Goal: Task Accomplishment & Management: Complete application form

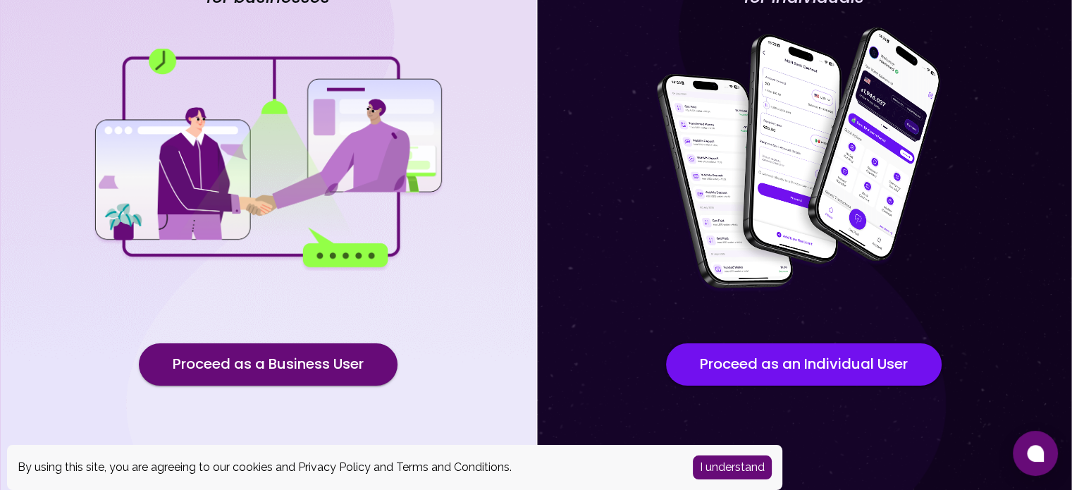
scroll to position [147, 0]
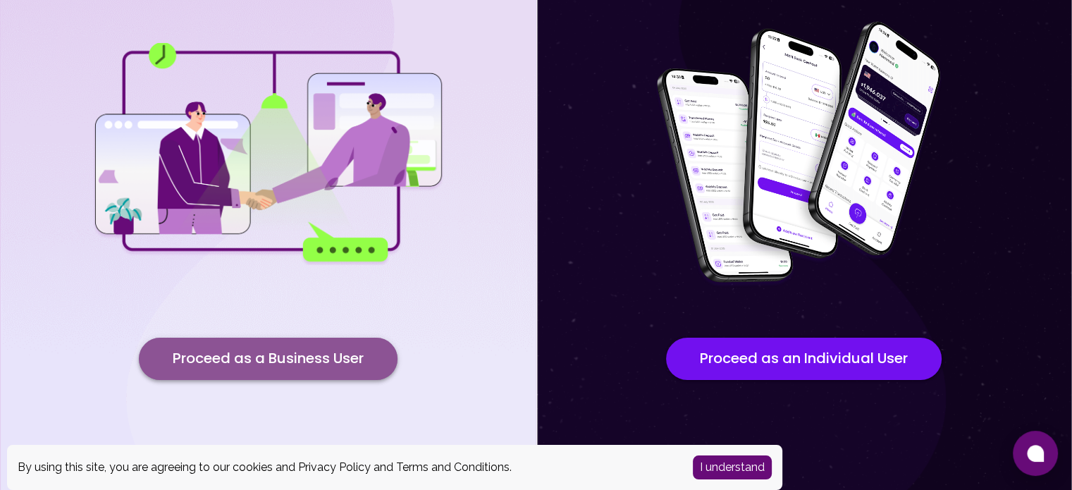
click at [322, 360] on button "Proceed as a Business User" at bounding box center [268, 359] width 259 height 42
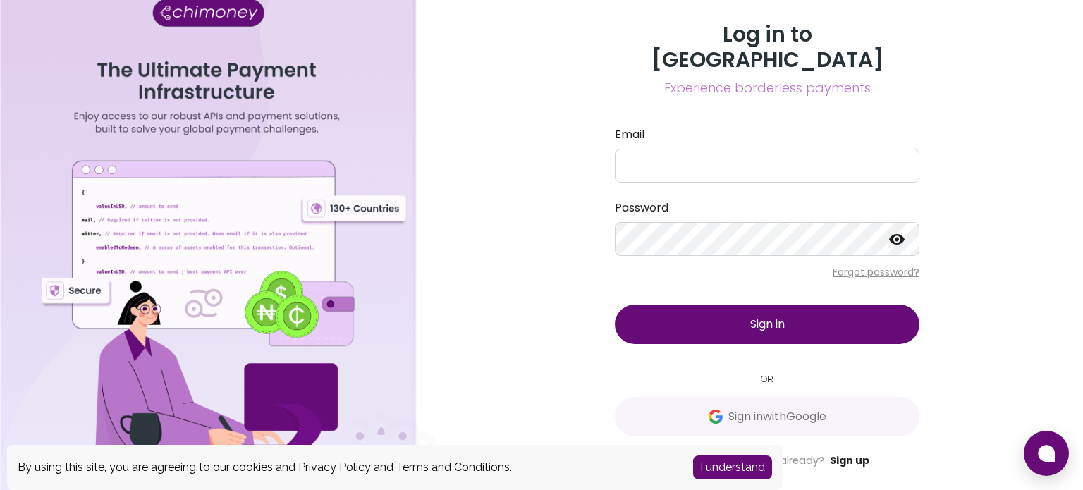
click at [853, 453] on link "Sign up" at bounding box center [849, 460] width 39 height 14
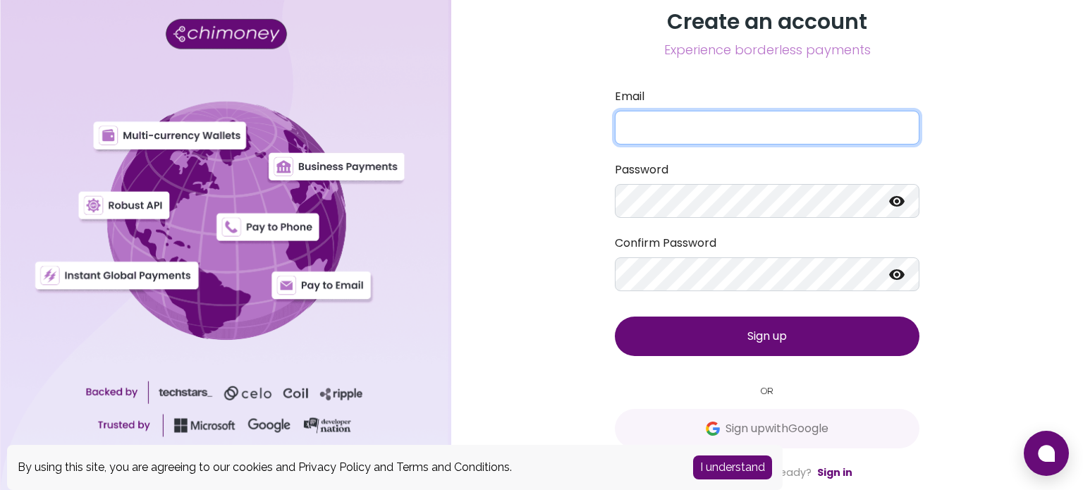
click at [713, 132] on input "Email" at bounding box center [767, 128] width 305 height 34
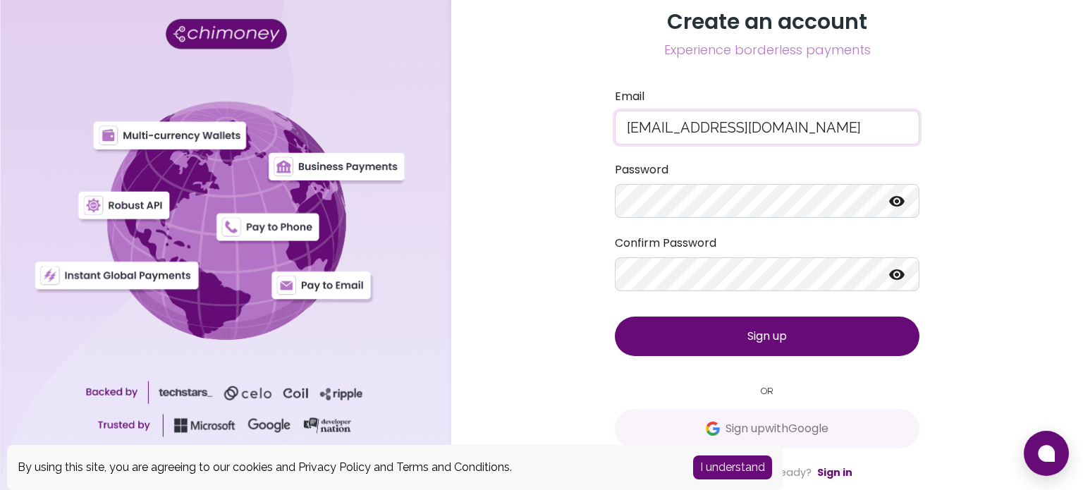
drag, startPoint x: 649, startPoint y: 129, endPoint x: 590, endPoint y: 136, distance: 59.6
click at [590, 136] on div "Create an account Experience borderless payments Email [EMAIL_ADDRESS][DOMAIN_N…" at bounding box center [767, 245] width 632 height 490
type input "[EMAIL_ADDRESS][DOMAIN_NAME]"
click at [668, 253] on div "Confirm Password" at bounding box center [767, 263] width 305 height 56
click at [768, 332] on span "Sign up" at bounding box center [766, 336] width 39 height 16
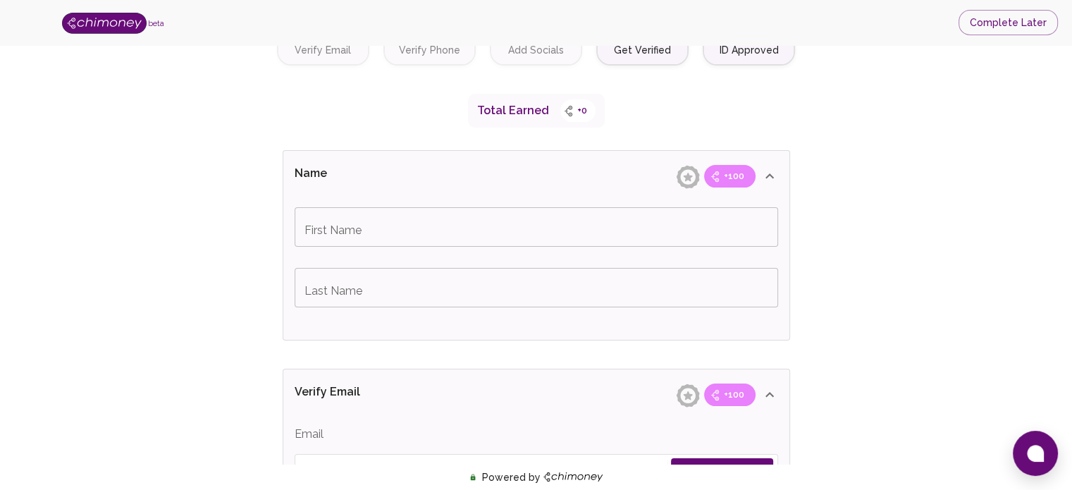
scroll to position [282, 0]
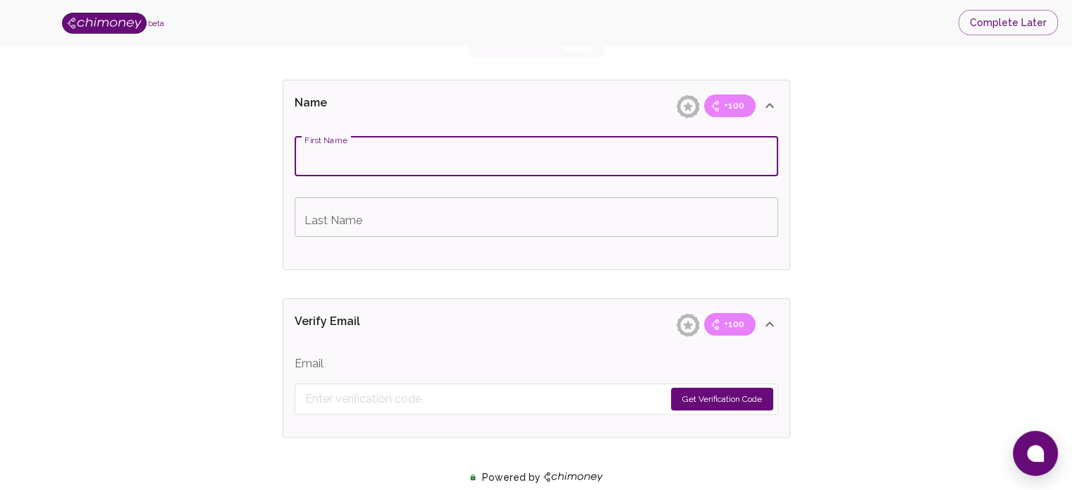
click at [518, 159] on input "First Name" at bounding box center [537, 156] width 484 height 39
type input "Kriven"
type input "Chetty"
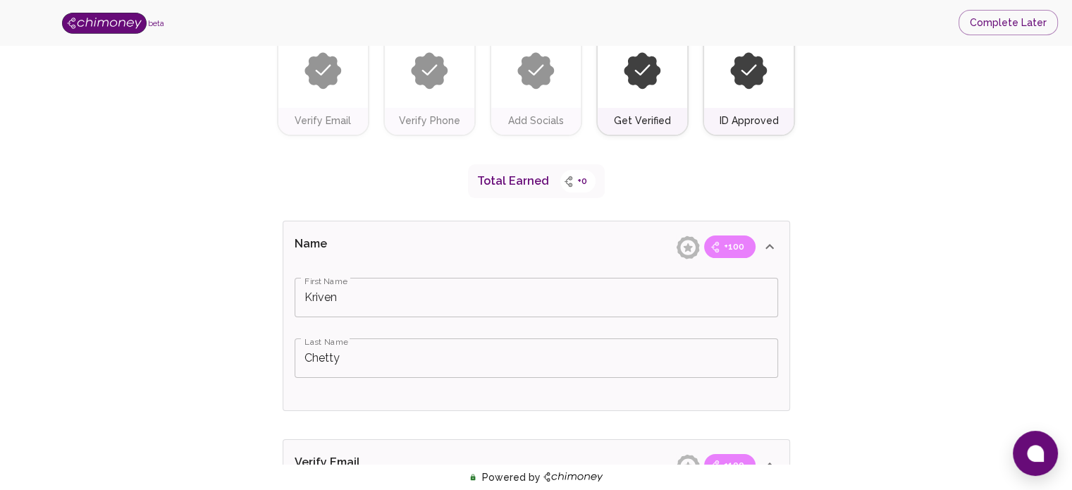
scroll to position [71, 0]
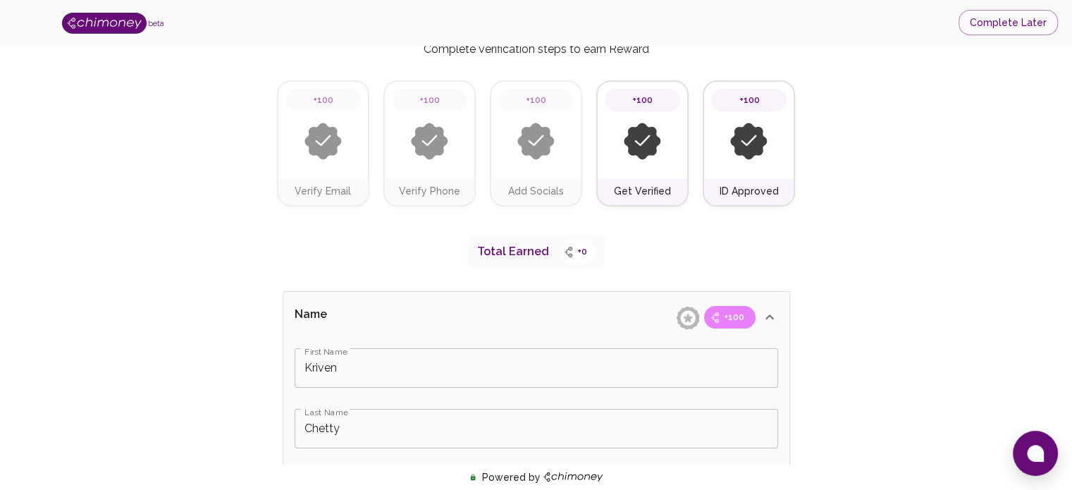
click at [368, 149] on div "+100 Verify Email" at bounding box center [323, 143] width 92 height 126
drag, startPoint x: 468, startPoint y: 157, endPoint x: 489, endPoint y: 151, distance: 22.1
click at [470, 157] on div "+100" at bounding box center [430, 130] width 90 height 97
click at [629, 133] on img at bounding box center [642, 141] width 37 height 37
click at [726, 149] on div at bounding box center [748, 141] width 75 height 60
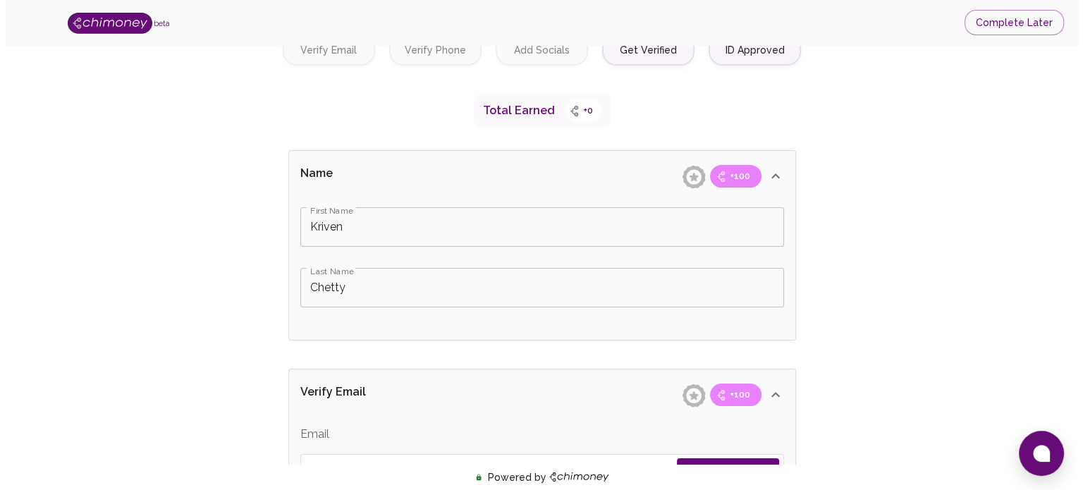
scroll to position [282, 0]
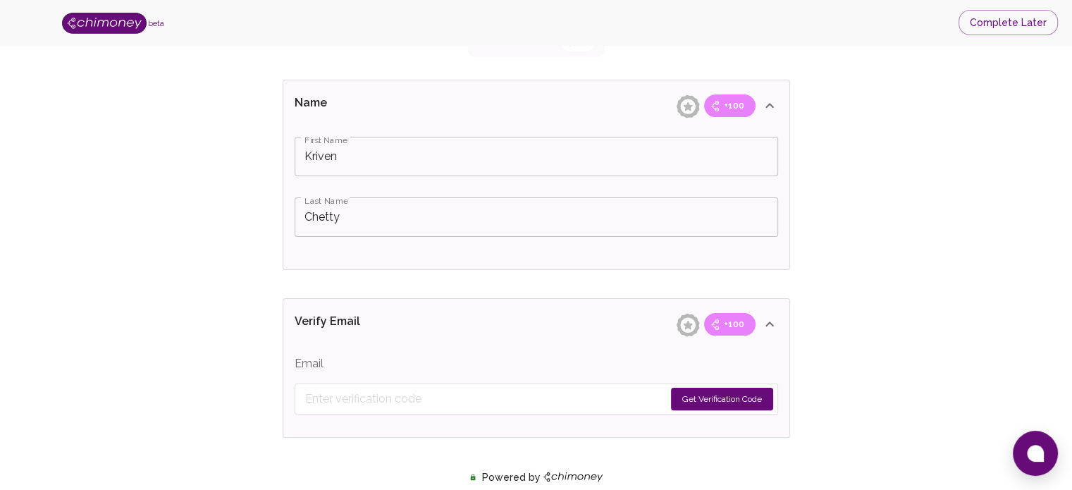
click at [772, 104] on icon at bounding box center [770, 105] width 8 height 5
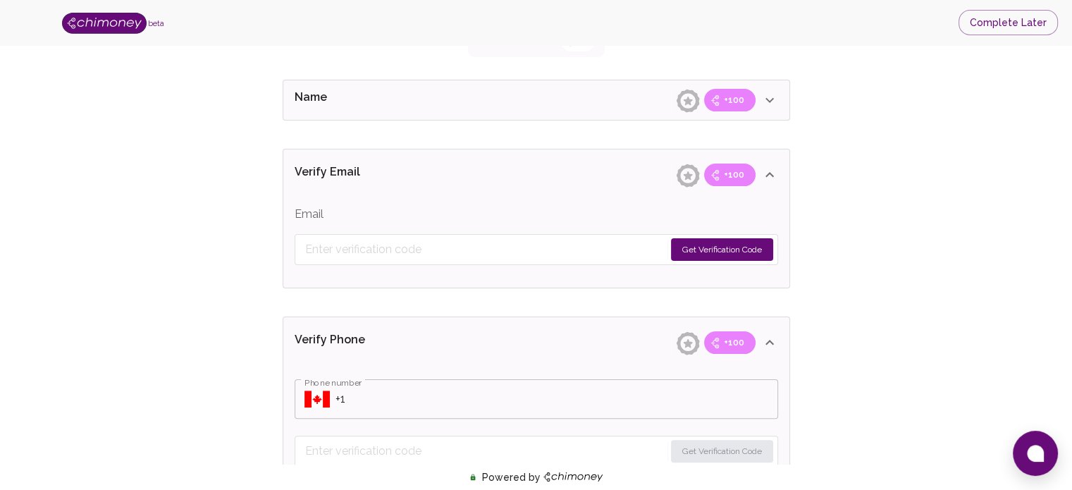
click at [768, 172] on icon at bounding box center [769, 174] width 17 height 17
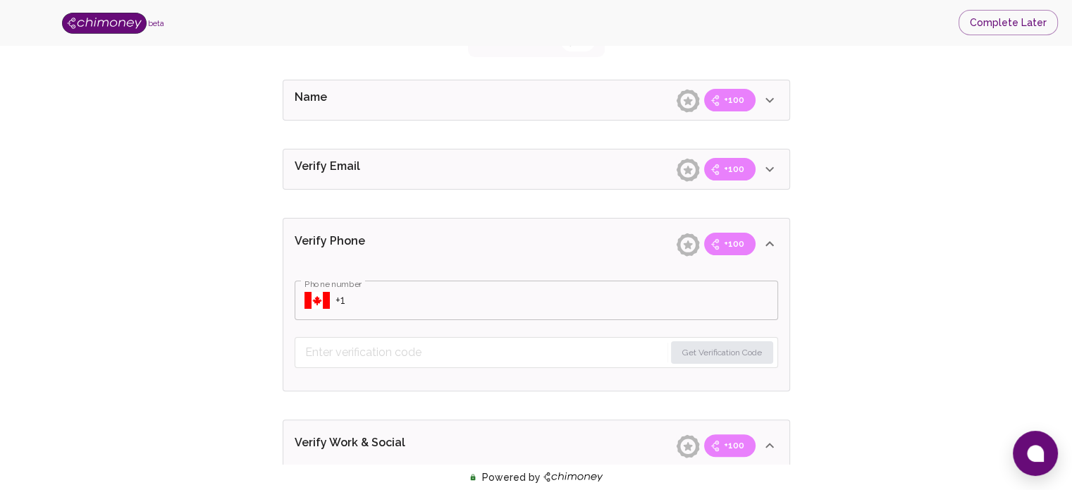
click at [389, 310] on input "Phone number" at bounding box center [557, 300] width 443 height 39
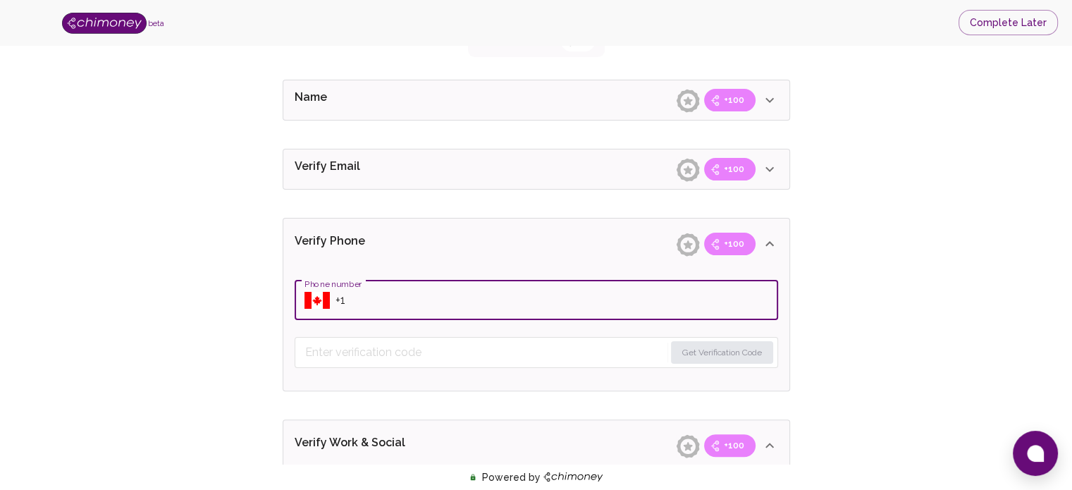
click at [328, 292] on icon "Select country" at bounding box center [317, 300] width 25 height 17
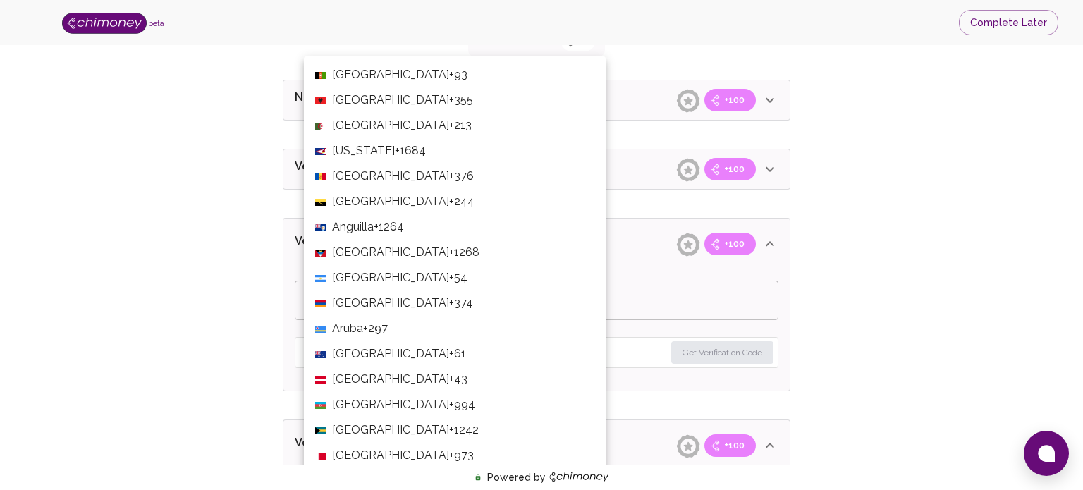
scroll to position [5467, 0]
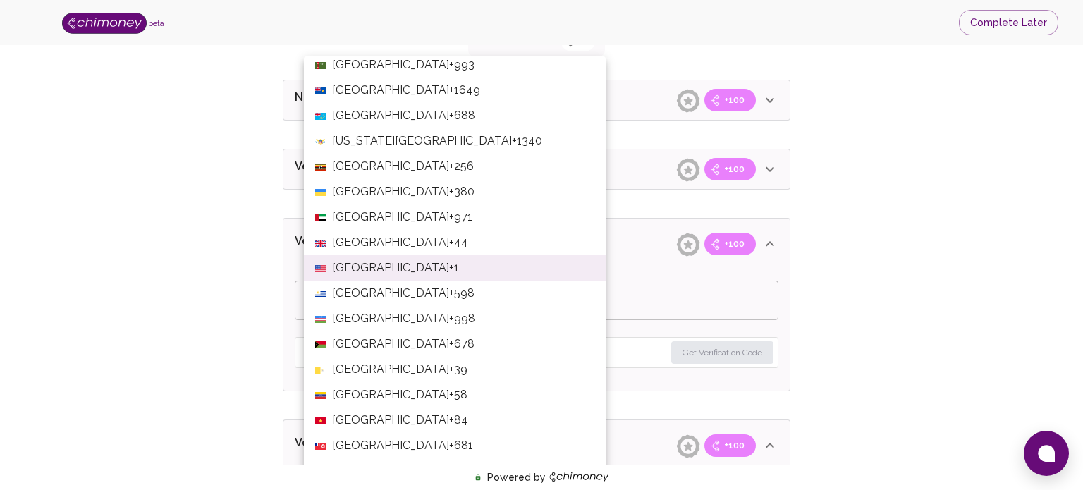
click at [333, 298] on span "[GEOGRAPHIC_DATA]" at bounding box center [390, 293] width 117 height 17
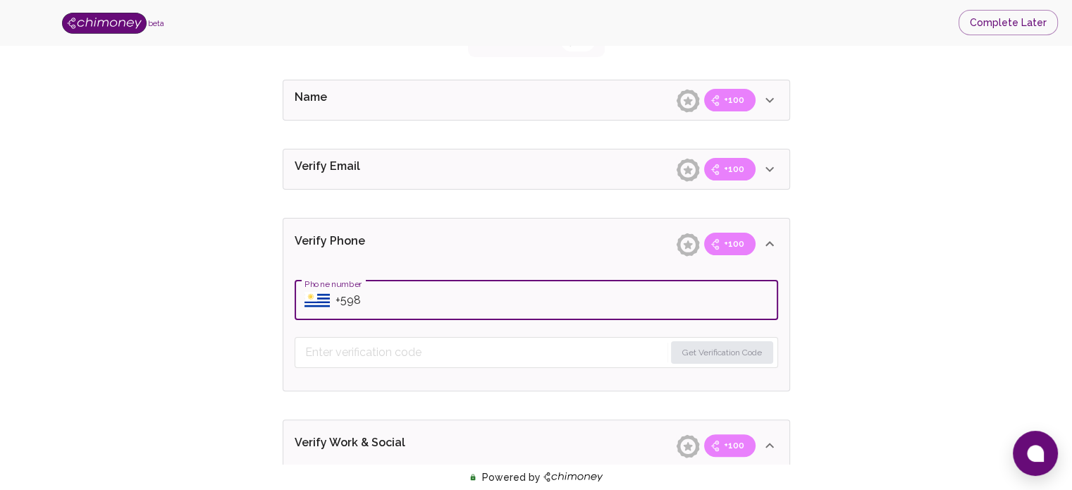
click at [333, 298] on div "​ Phone number" at bounding box center [537, 300] width 484 height 39
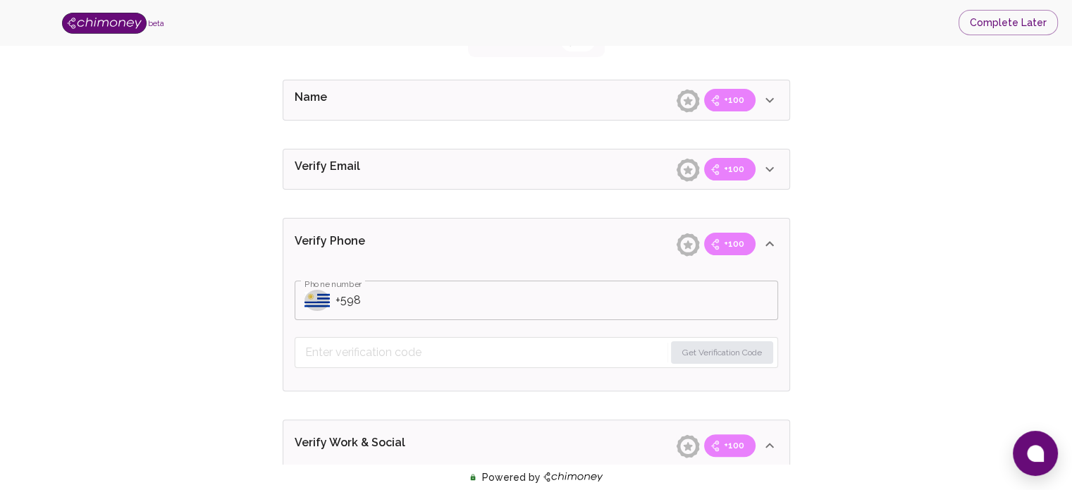
click at [322, 304] on icon "Select country" at bounding box center [317, 300] width 25 height 13
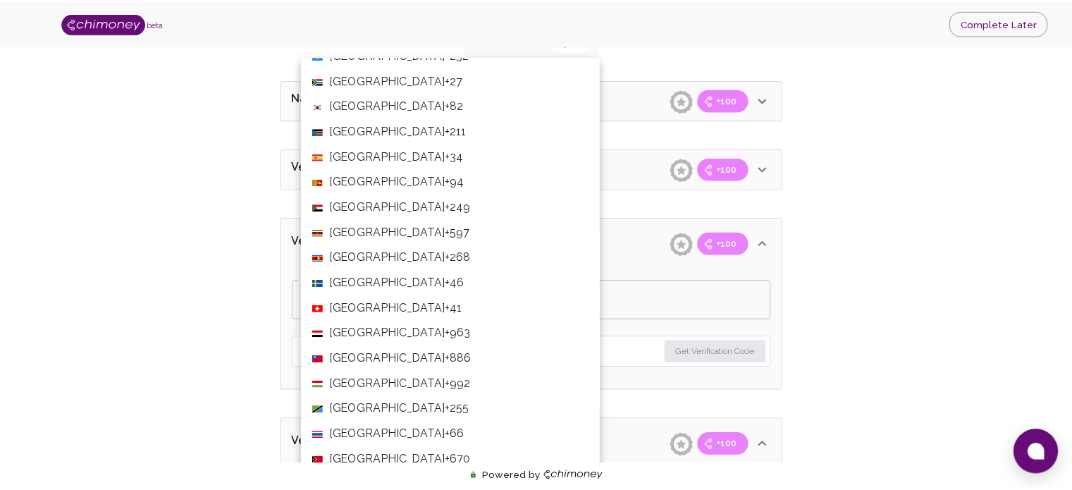
scroll to position [4823, 0]
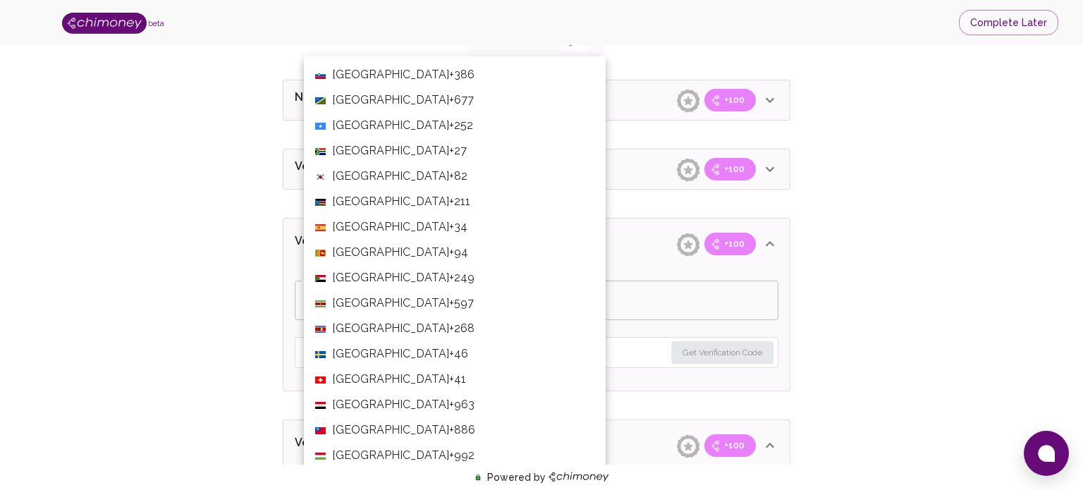
click at [449, 149] on span "+27" at bounding box center [458, 150] width 18 height 17
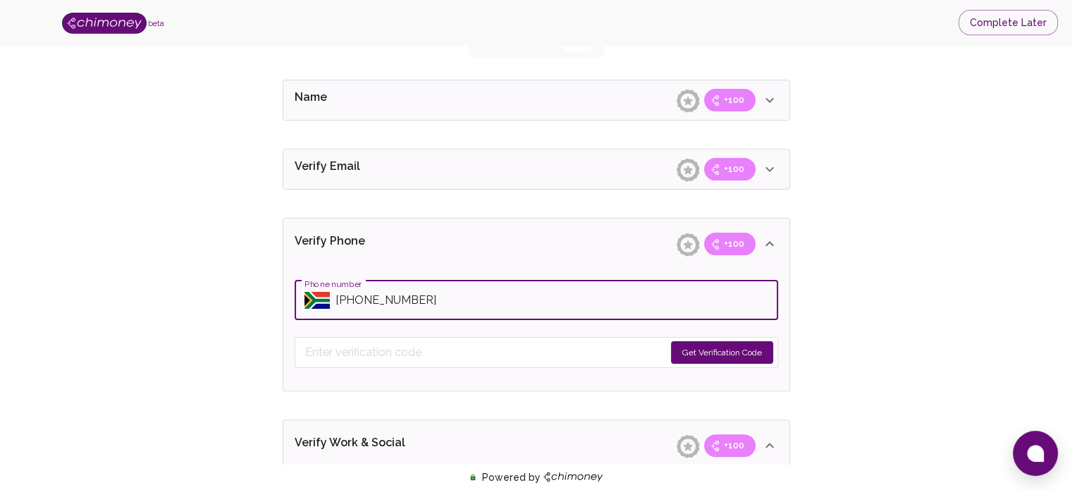
type input "[PHONE_NUMBER]"
click at [725, 350] on button "Get Verification Code" at bounding box center [722, 352] width 102 height 23
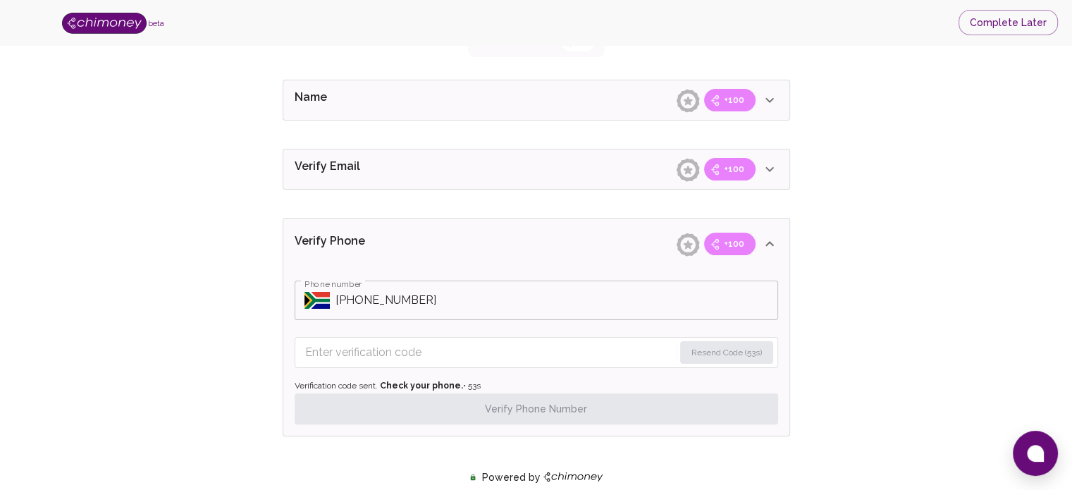
click at [776, 165] on icon at bounding box center [769, 169] width 17 height 17
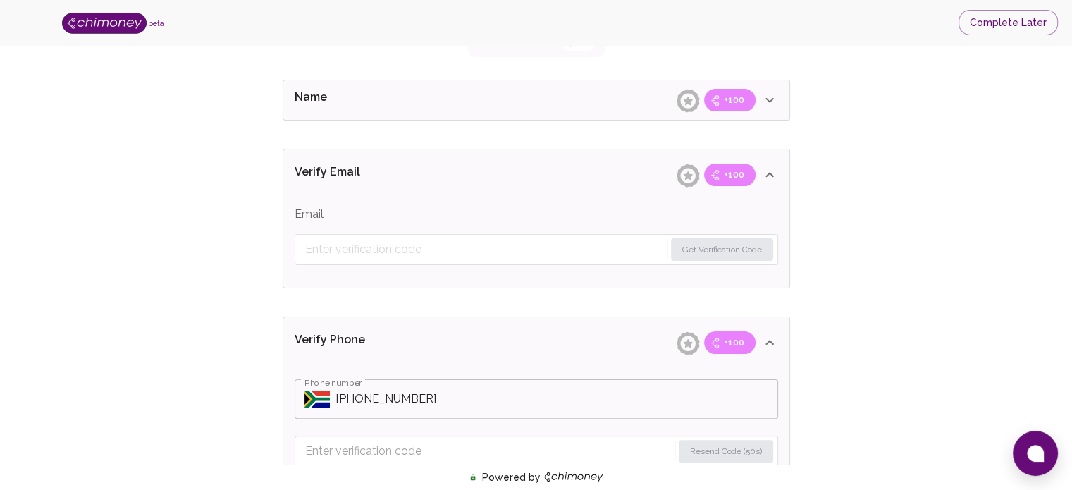
click at [689, 170] on icon at bounding box center [688, 176] width 25 height 25
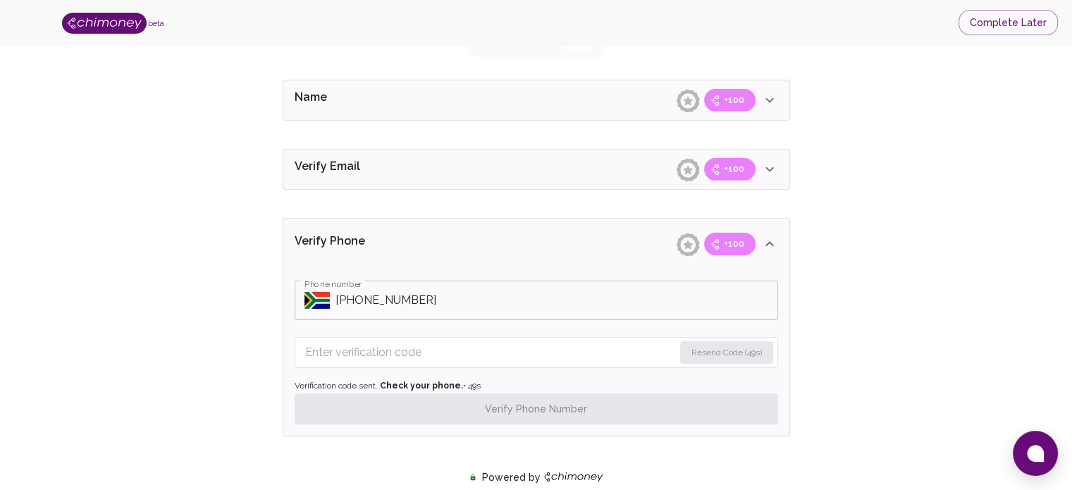
click at [600, 91] on div "Name +100" at bounding box center [528, 100] width 467 height 23
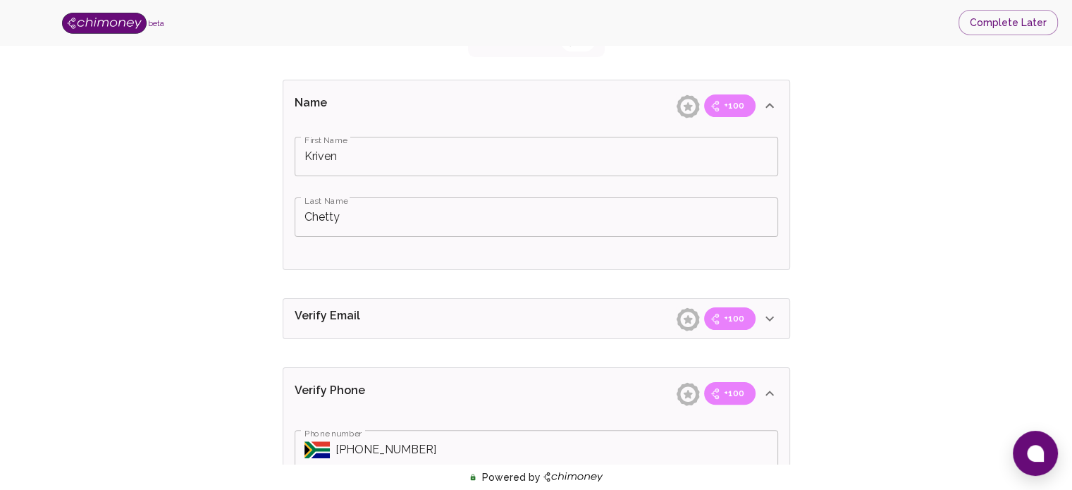
click at [773, 102] on icon at bounding box center [769, 105] width 17 height 17
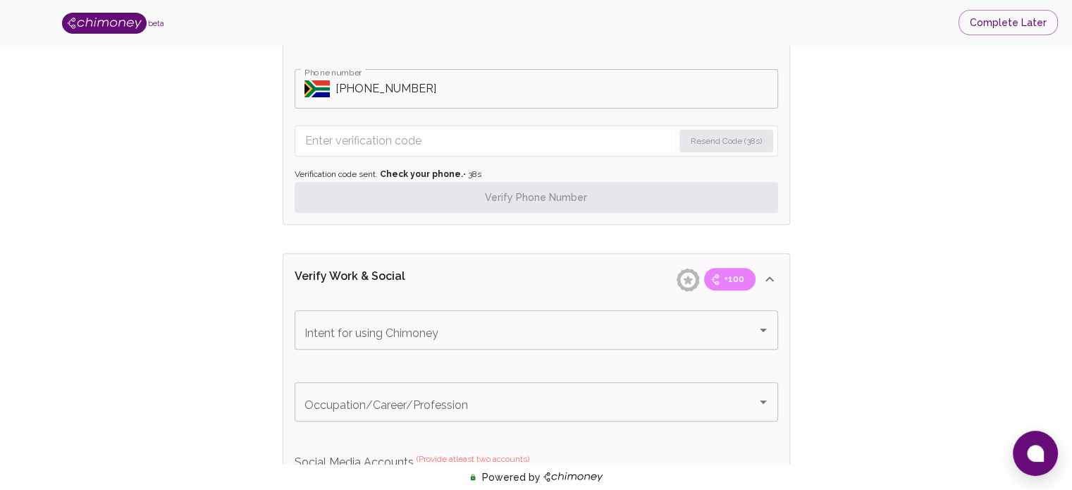
scroll to position [564, 0]
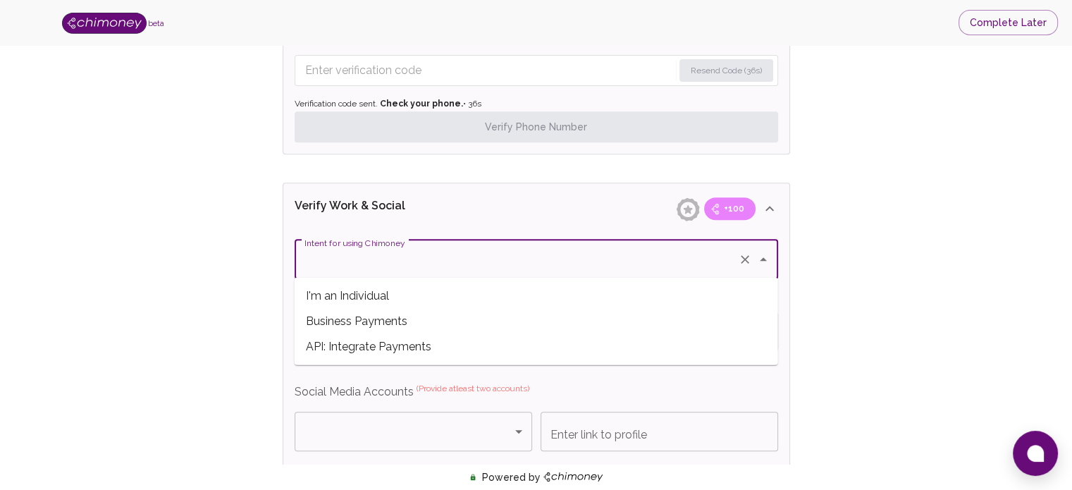
click at [463, 263] on input "Intent for using Chimoney" at bounding box center [516, 259] width 431 height 27
click at [405, 321] on span "Business Payments" at bounding box center [537, 321] width 484 height 25
type input "Business Payments"
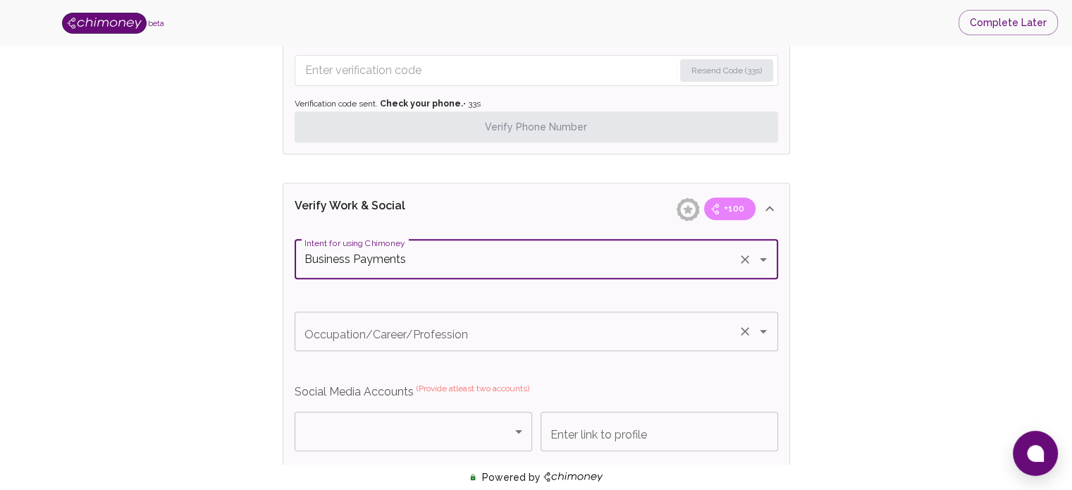
click at [408, 332] on input "Occupation/Career/Profession" at bounding box center [516, 331] width 431 height 27
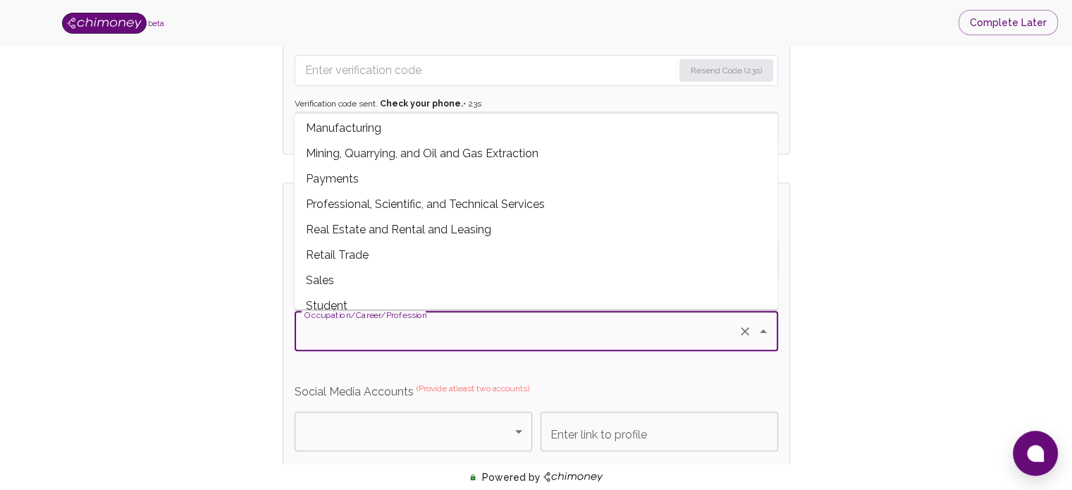
scroll to position [288, 0]
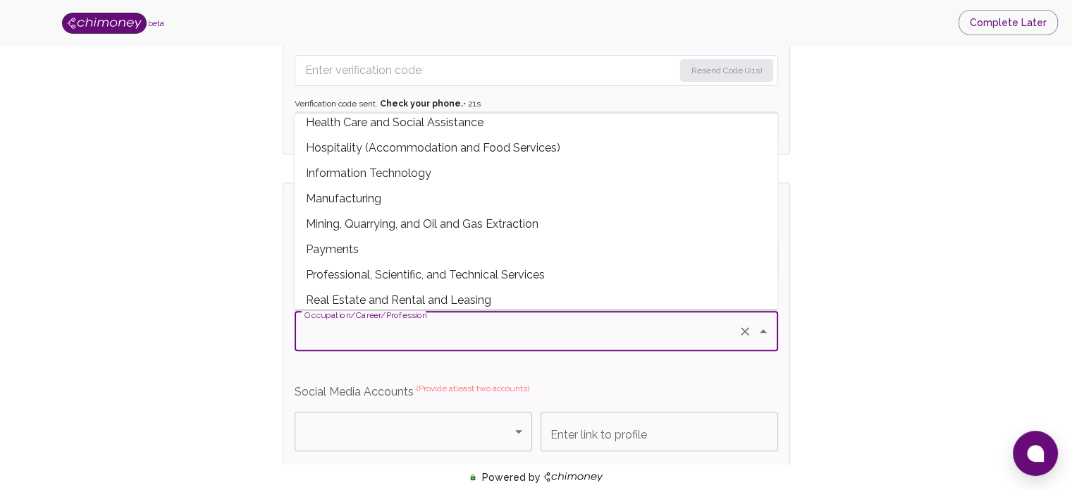
click at [376, 174] on span "Information Technology" at bounding box center [537, 173] width 484 height 25
type input "Information Technology"
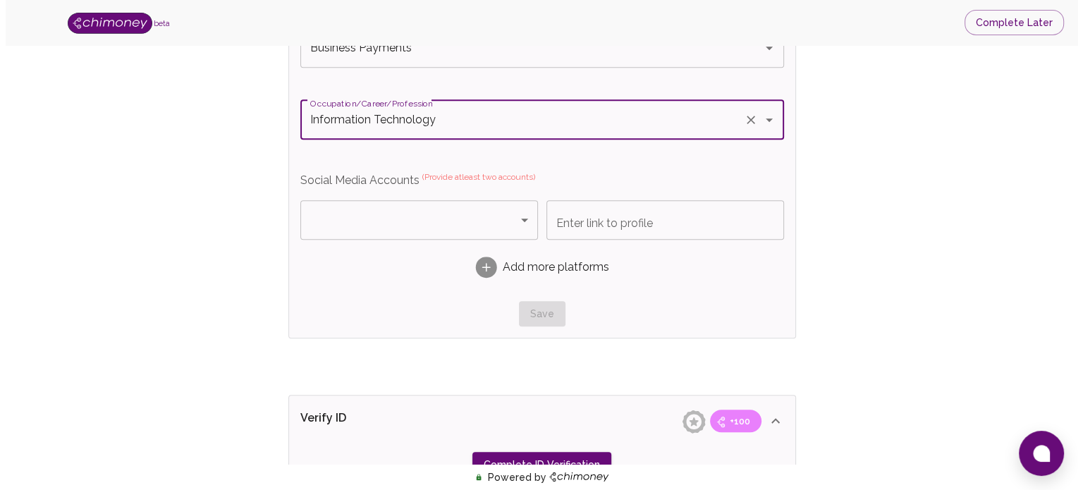
scroll to position [917, 0]
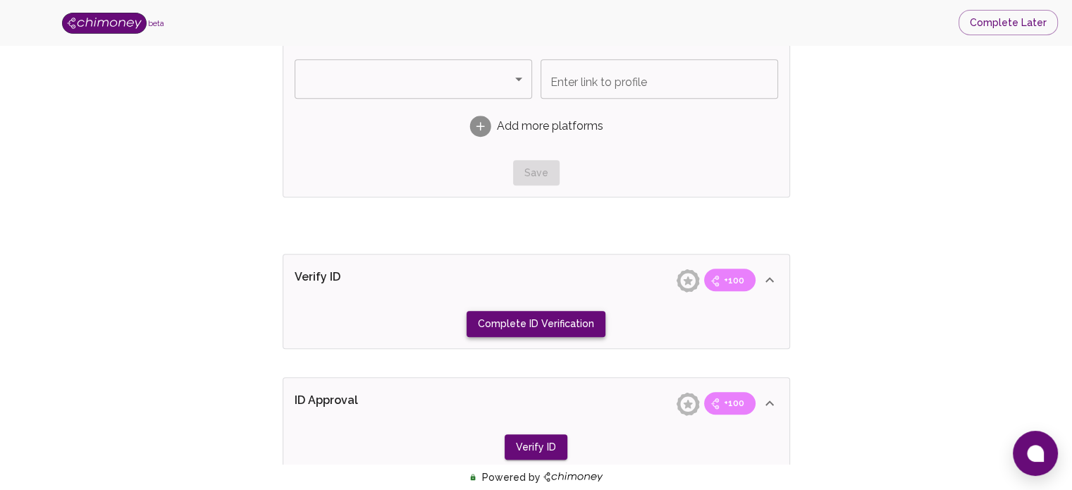
click at [554, 315] on button "Complete ID Verification" at bounding box center [536, 324] width 139 height 26
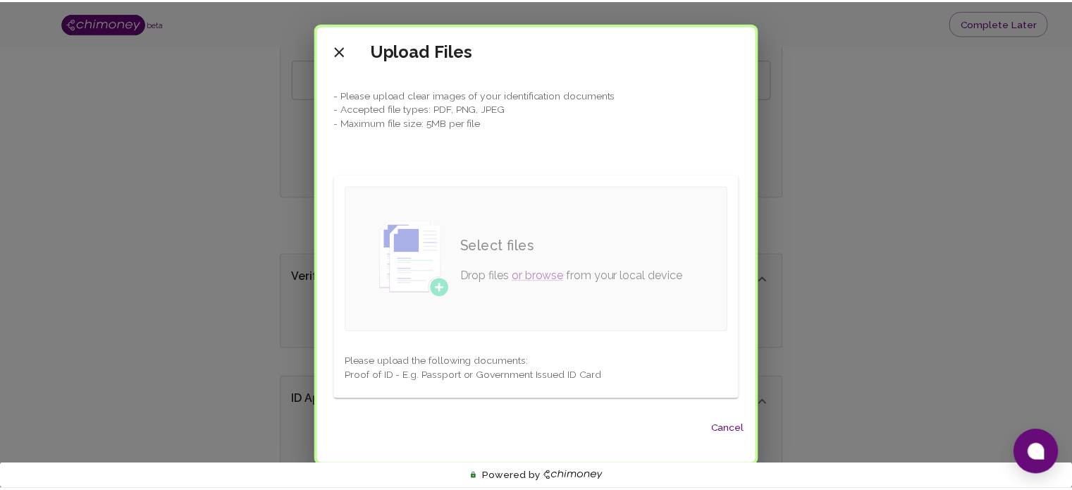
scroll to position [3, 0]
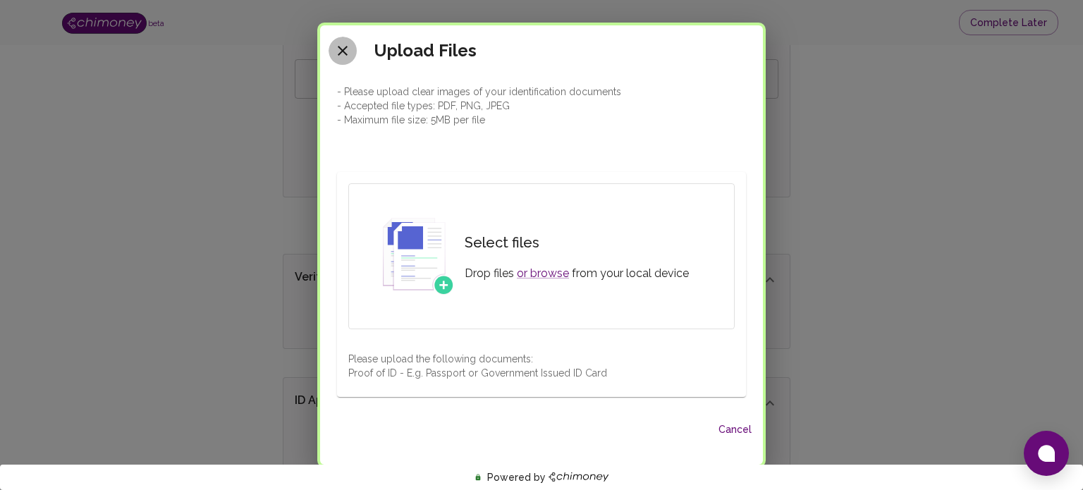
click at [340, 50] on icon "close" at bounding box center [342, 50] width 17 height 17
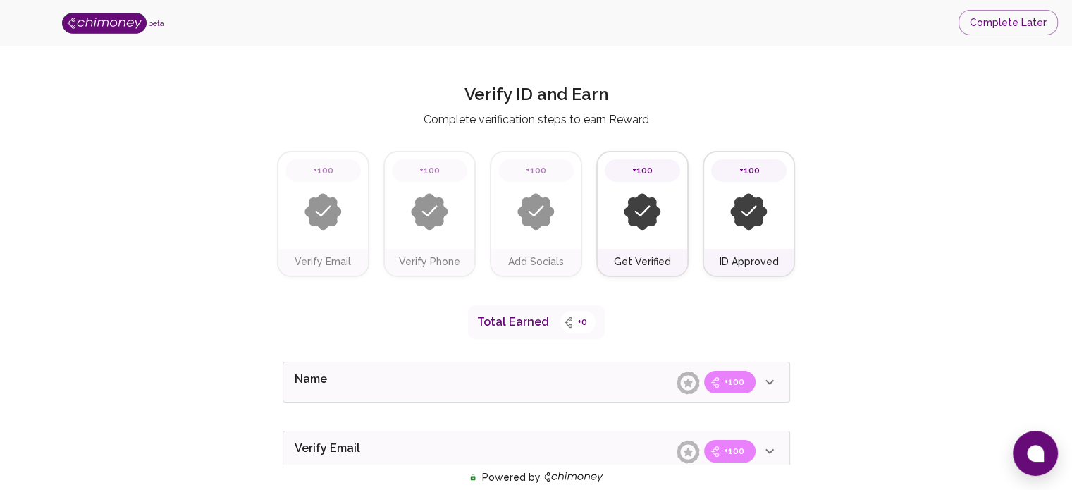
scroll to position [353, 0]
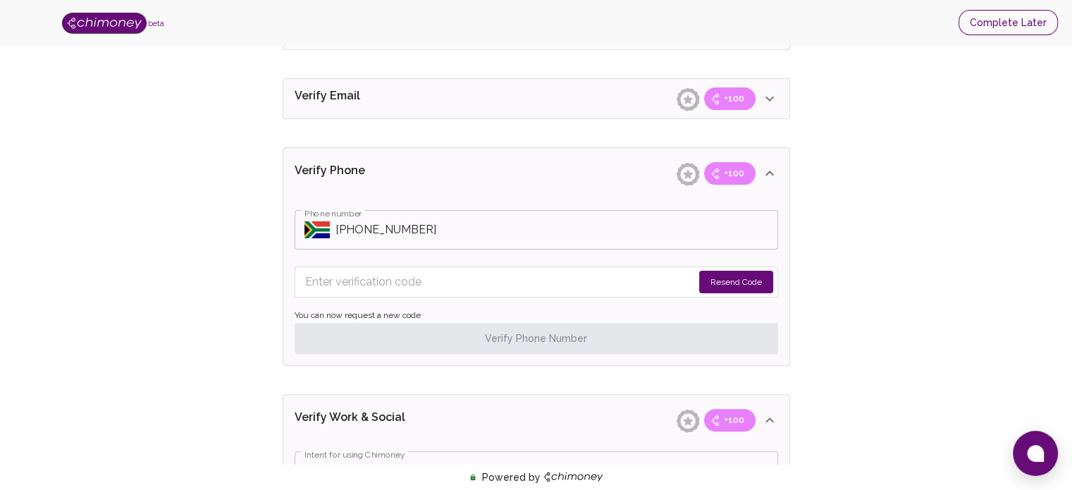
click at [996, 27] on button "Complete Later" at bounding box center [1008, 23] width 99 height 26
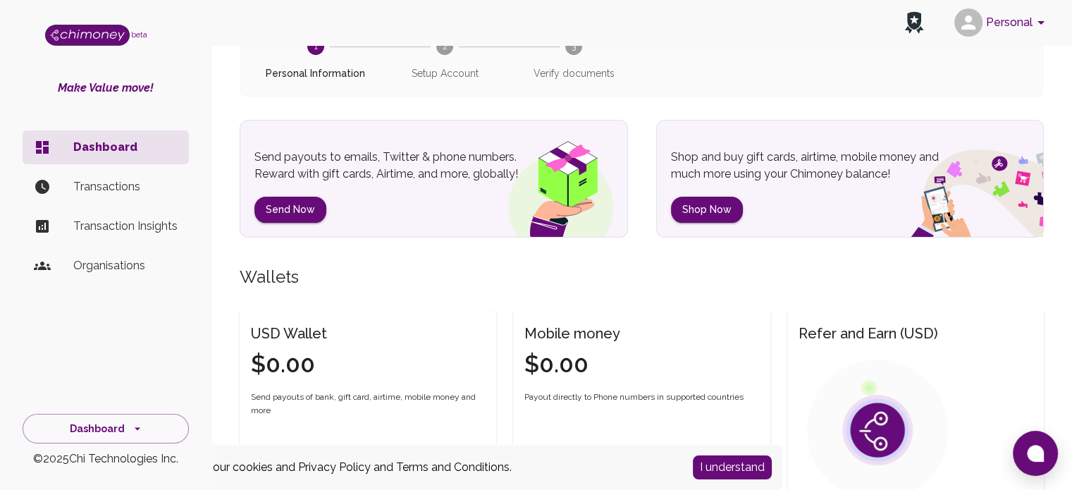
scroll to position [212, 0]
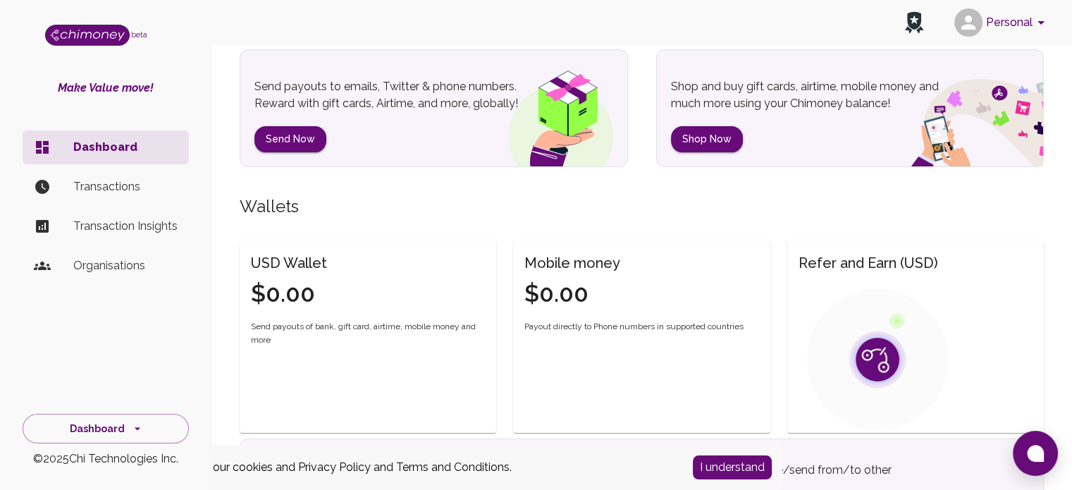
click at [710, 462] on button "I understand" at bounding box center [732, 467] width 79 height 24
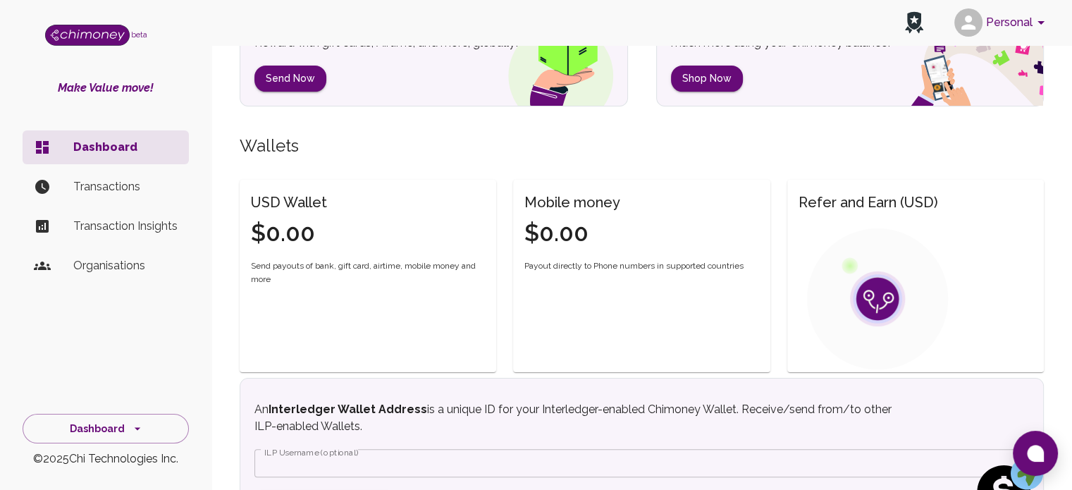
scroll to position [61, 0]
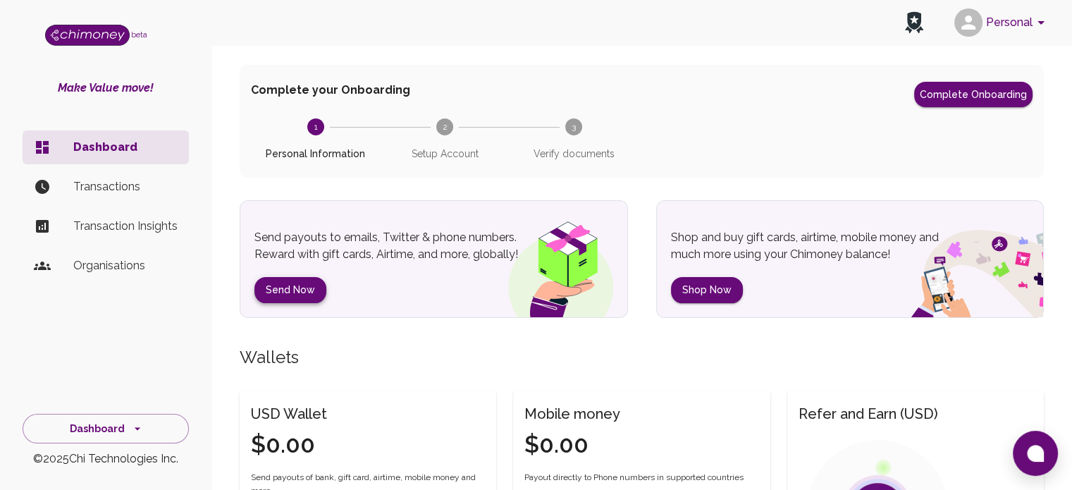
click at [283, 288] on button "Send Now" at bounding box center [291, 290] width 72 height 26
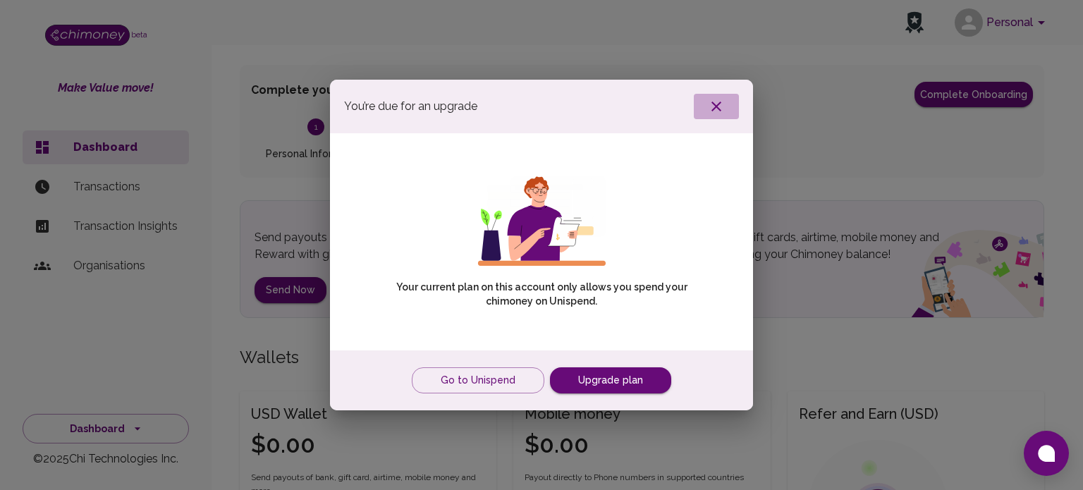
click at [719, 112] on icon "button" at bounding box center [716, 106] width 17 height 17
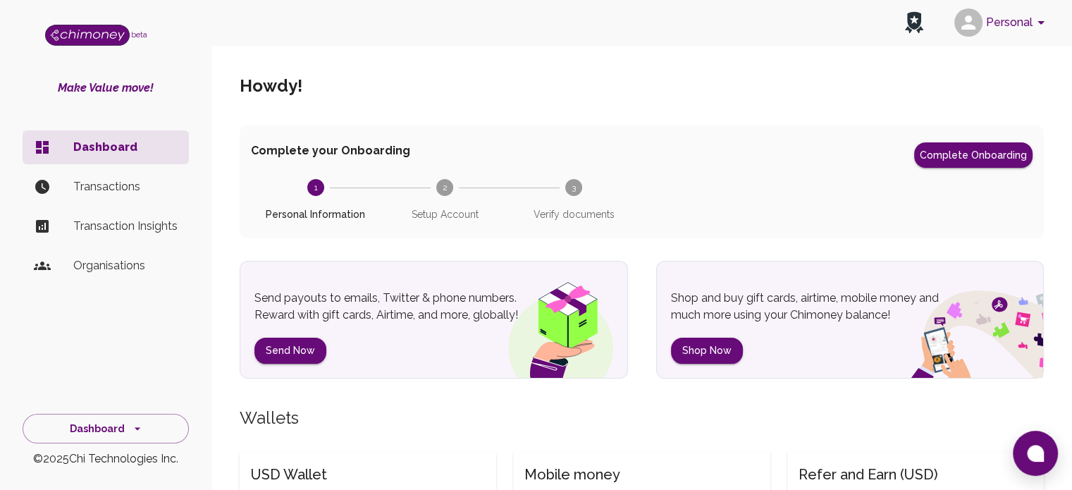
scroll to position [212, 0]
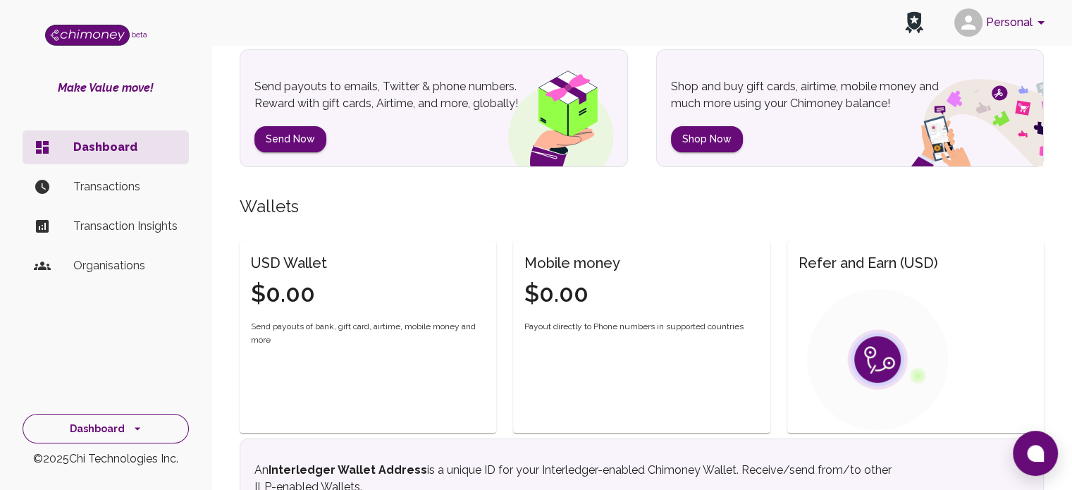
click at [127, 443] on button "Dashboard" at bounding box center [106, 429] width 166 height 30
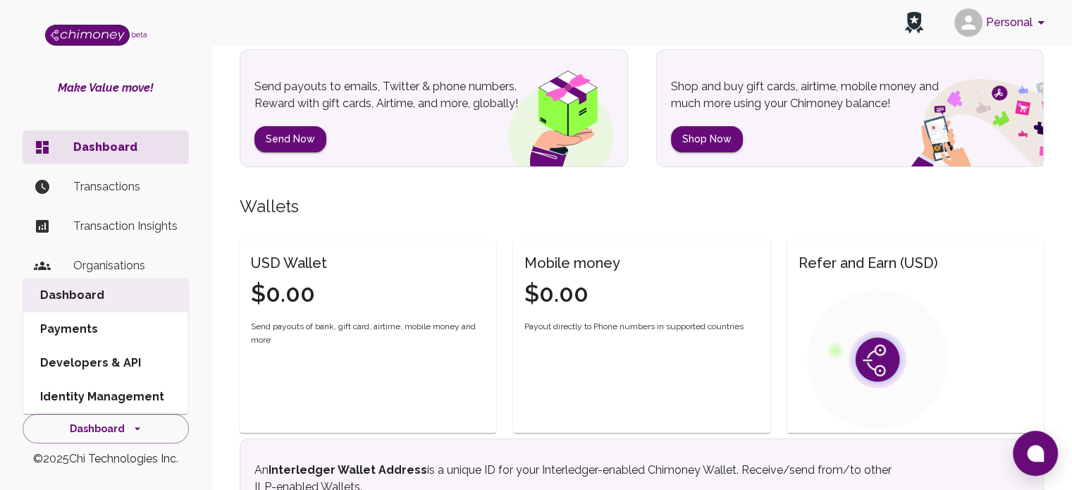
click at [412, 236] on div "USD Wallet $0.00 Send payouts of bank, gift card, airtime, mobile money and more" at bounding box center [360, 328] width 274 height 209
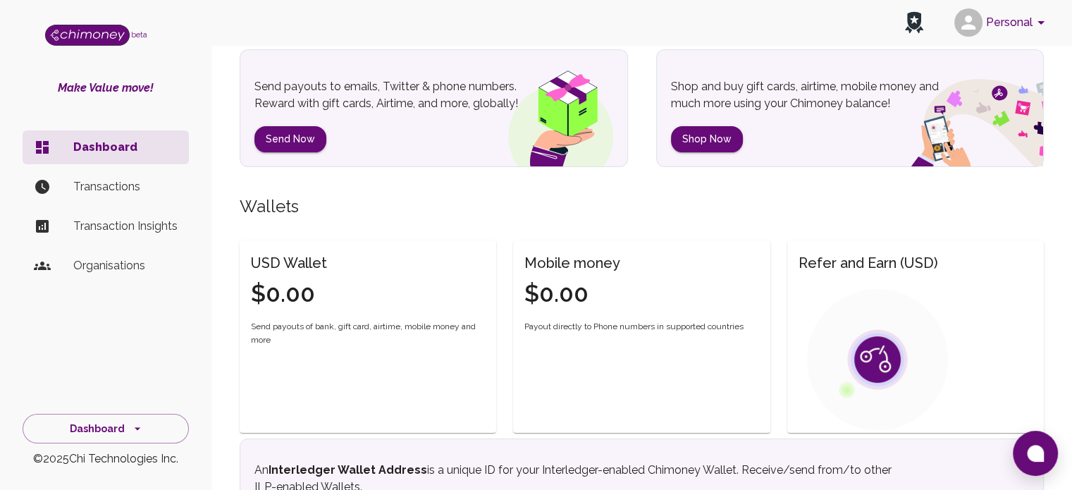
scroll to position [0, 0]
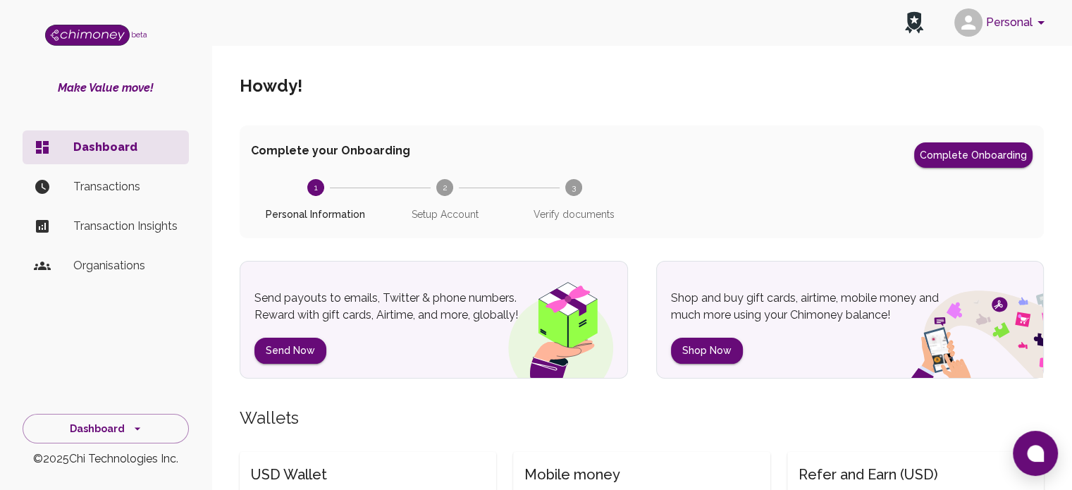
click at [123, 270] on p "Organisations" at bounding box center [125, 265] width 104 height 17
drag, startPoint x: 846, startPoint y: 90, endPoint x: 840, endPoint y: 82, distance: 9.0
drag, startPoint x: 835, startPoint y: 82, endPoint x: 809, endPoint y: 83, distance: 25.4
drag, startPoint x: 808, startPoint y: 85, endPoint x: 788, endPoint y: 85, distance: 20.5
